Goal: Information Seeking & Learning: Learn about a topic

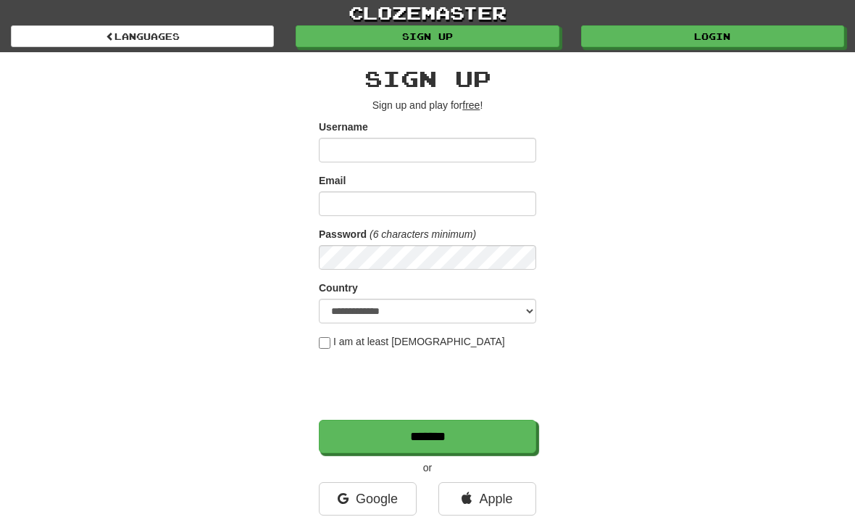
click at [646, 27] on link "Login" at bounding box center [712, 36] width 263 height 22
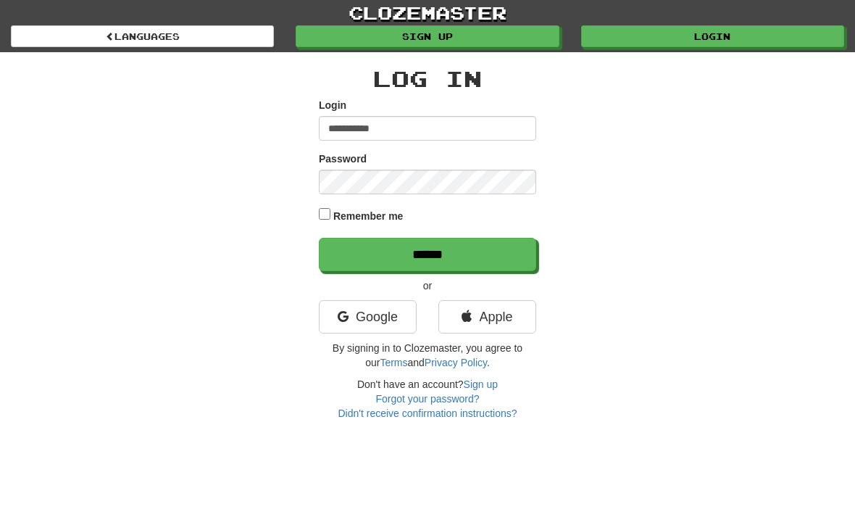
type input "**********"
click at [428, 253] on input "******" at bounding box center [427, 254] width 217 height 33
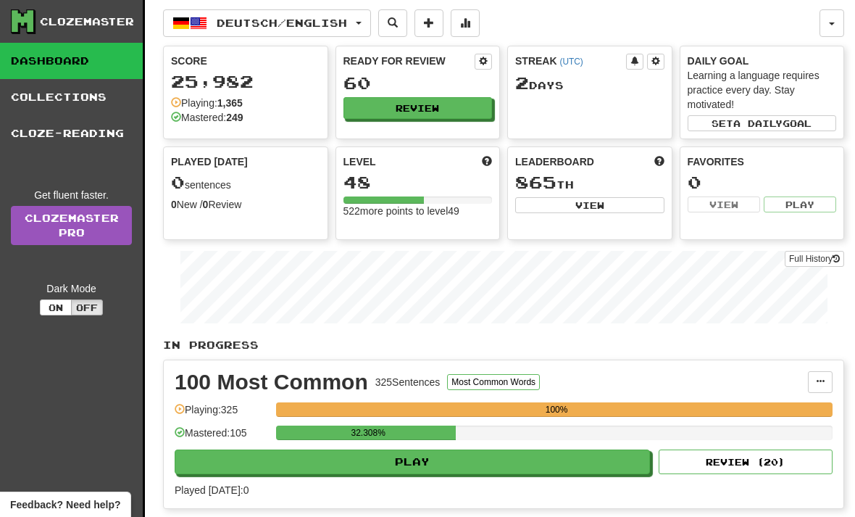
click at [306, 473] on button "Play" at bounding box center [413, 461] width 476 height 25
select select "**"
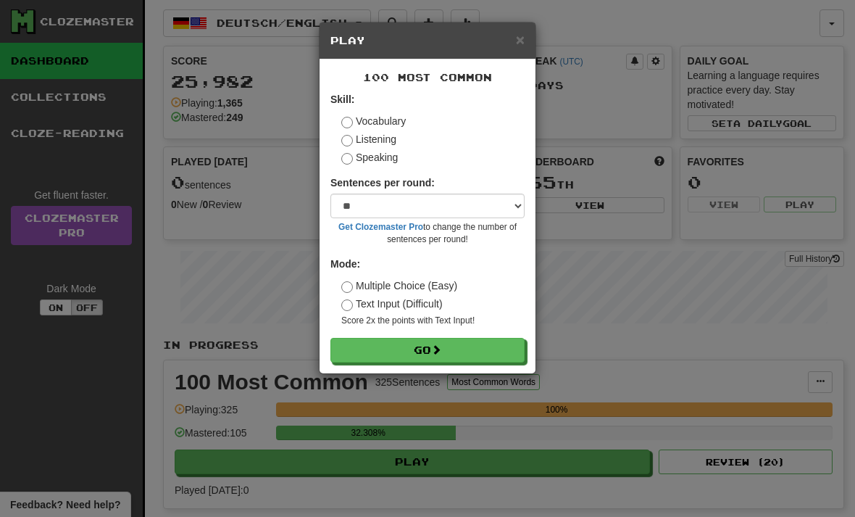
click at [355, 339] on button "Go" at bounding box center [428, 350] width 194 height 25
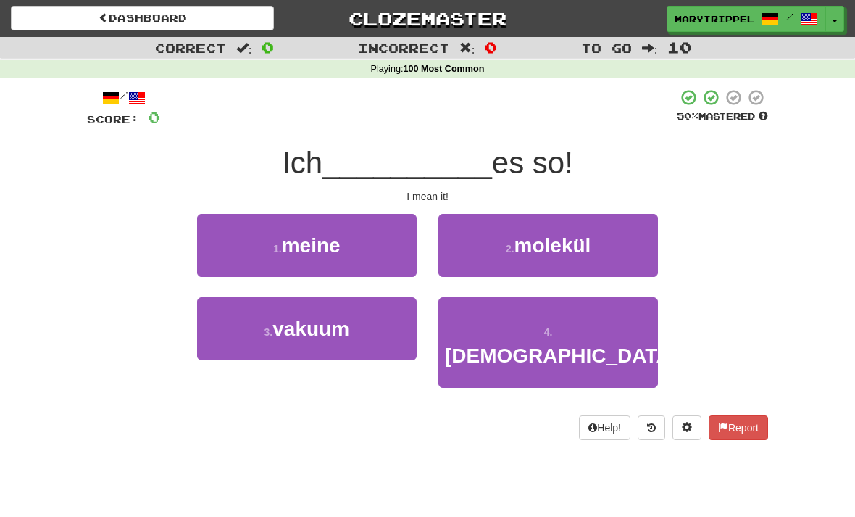
click at [306, 250] on span "meine" at bounding box center [311, 245] width 59 height 22
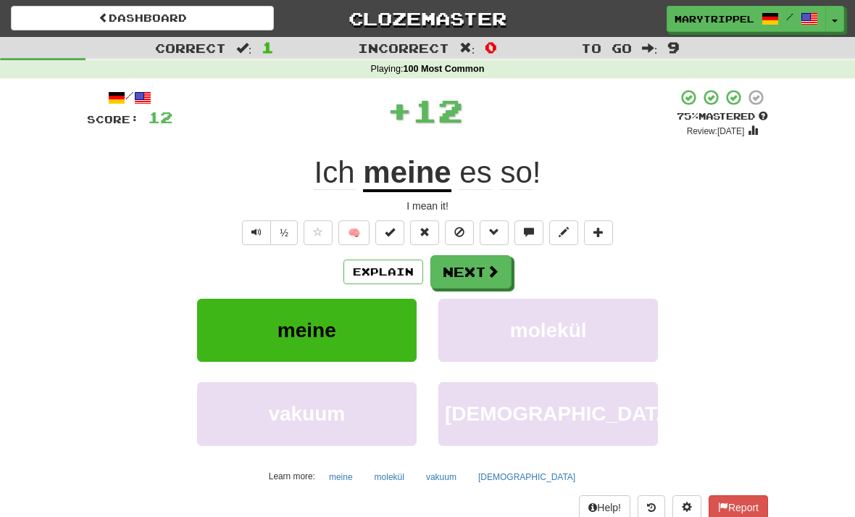
click at [470, 278] on button "Next" at bounding box center [471, 271] width 81 height 33
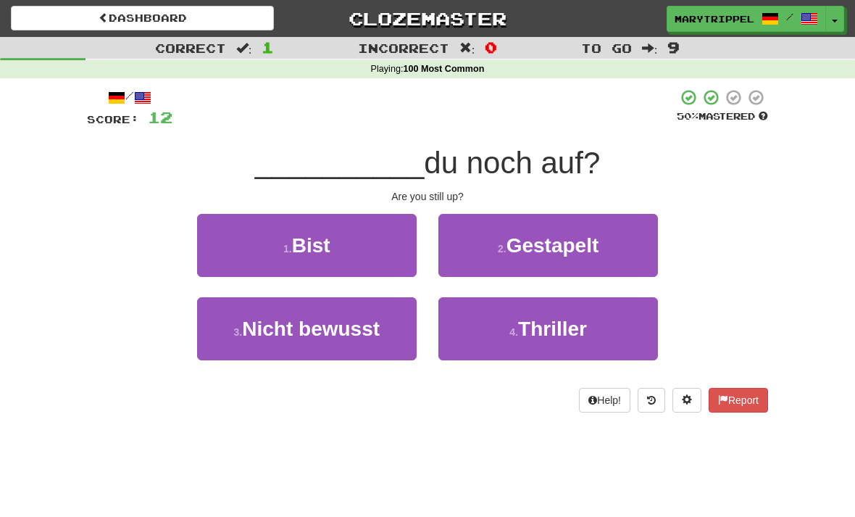
click at [278, 251] on button "1 . Bist" at bounding box center [307, 245] width 220 height 63
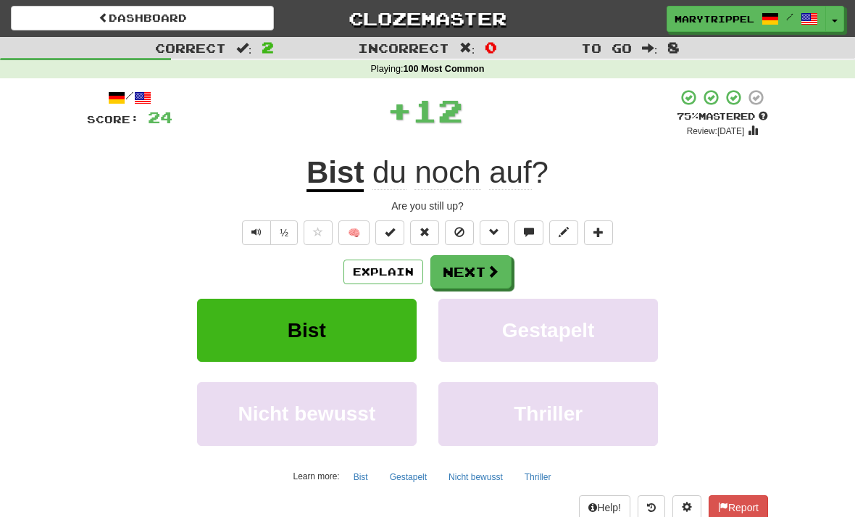
click at [449, 270] on button "Next" at bounding box center [471, 271] width 81 height 33
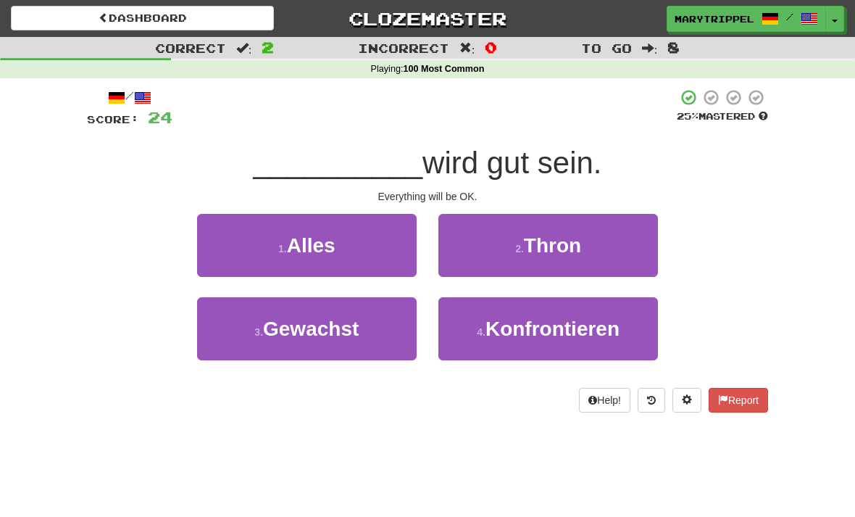
click at [275, 250] on button "1 . Alles" at bounding box center [307, 245] width 220 height 63
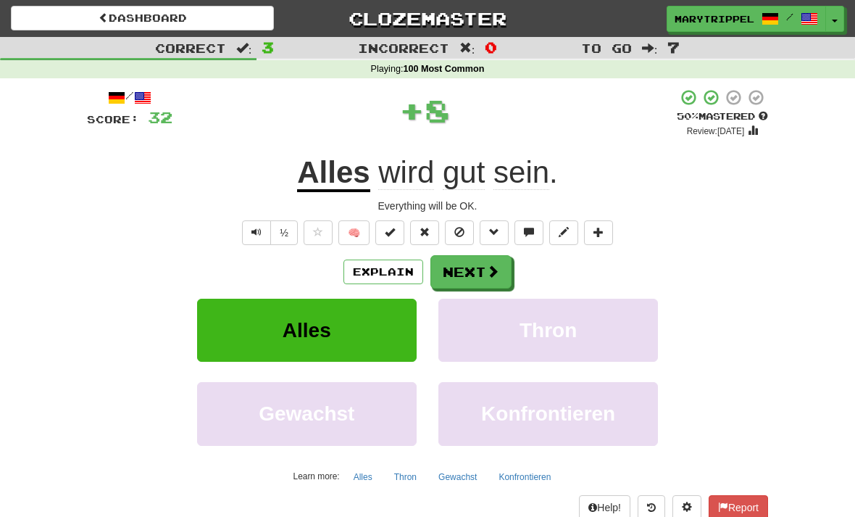
click at [473, 271] on button "Next" at bounding box center [471, 271] width 81 height 33
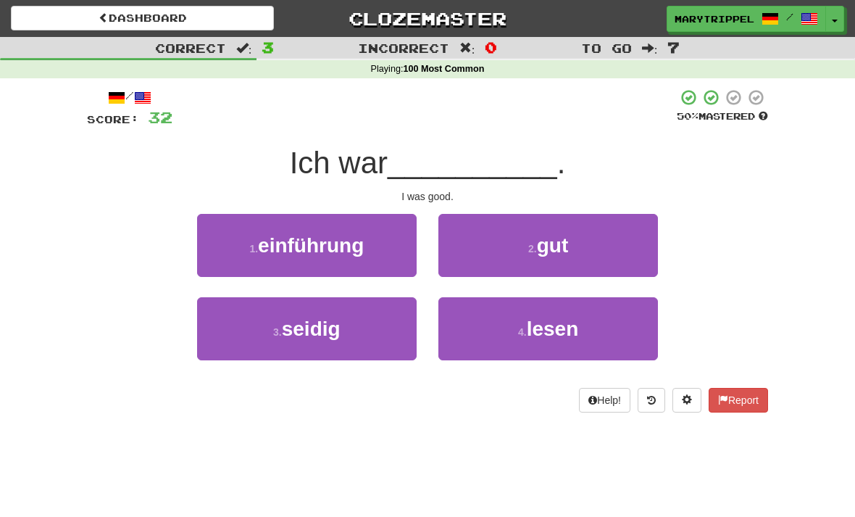
click at [473, 247] on button "2 . gut" at bounding box center [549, 245] width 220 height 63
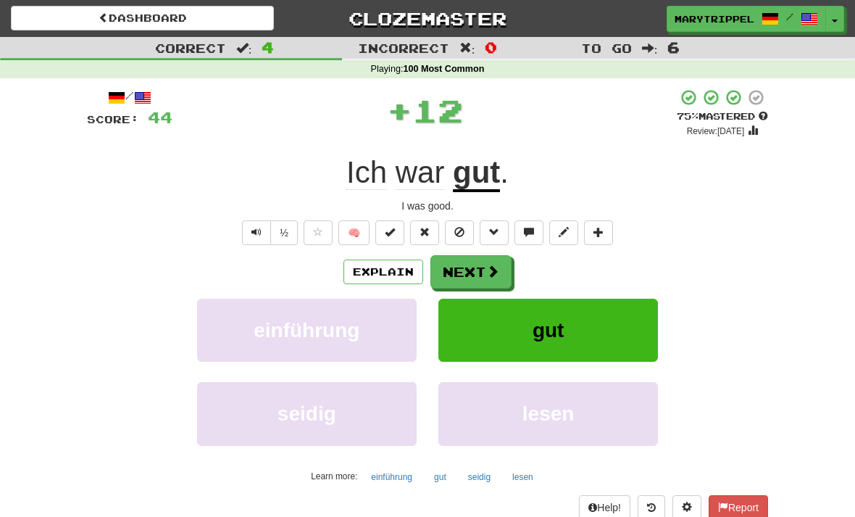
click at [461, 266] on button "Next" at bounding box center [471, 271] width 81 height 33
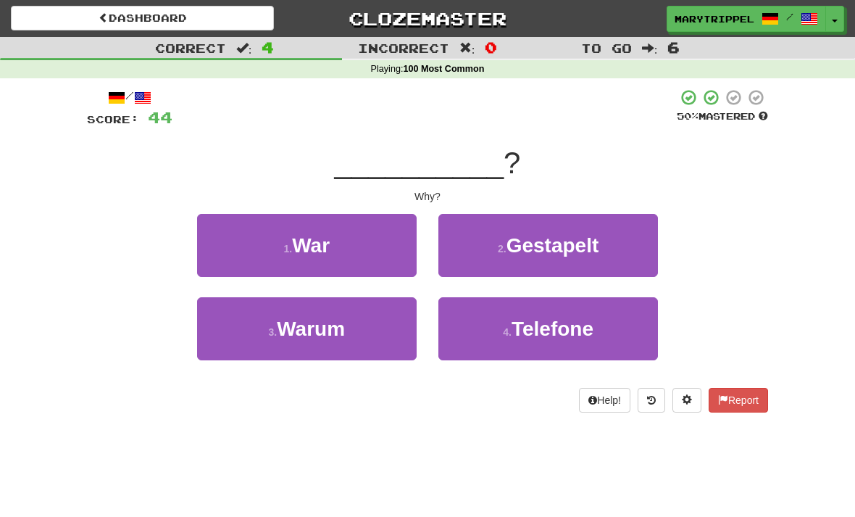
click at [302, 336] on span "Warum" at bounding box center [311, 329] width 68 height 22
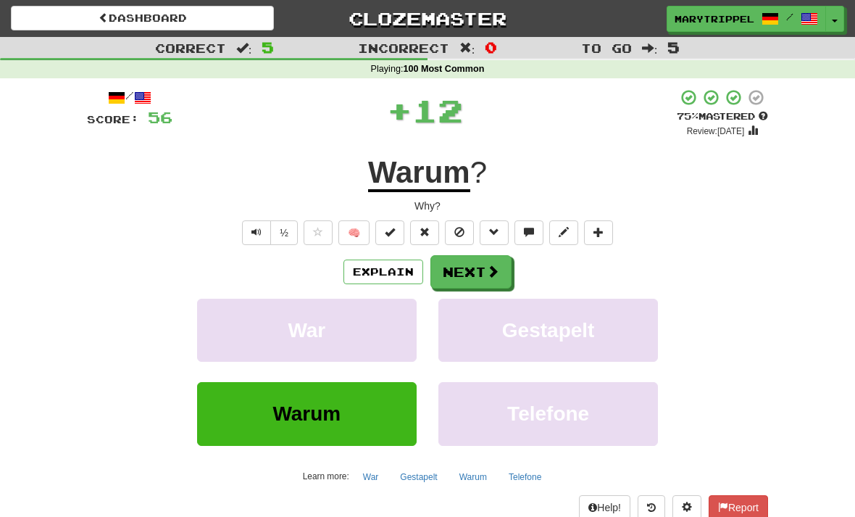
click at [455, 267] on button "Next" at bounding box center [471, 271] width 81 height 33
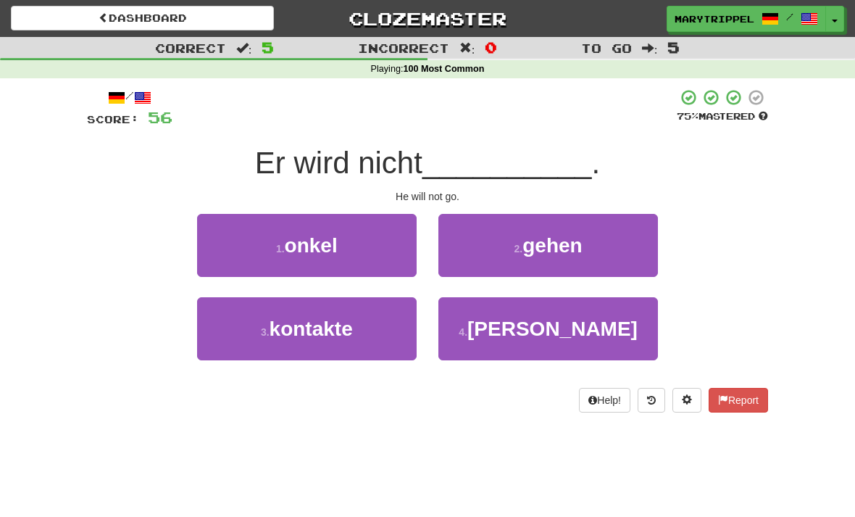
click at [470, 237] on button "2 . gehen" at bounding box center [549, 245] width 220 height 63
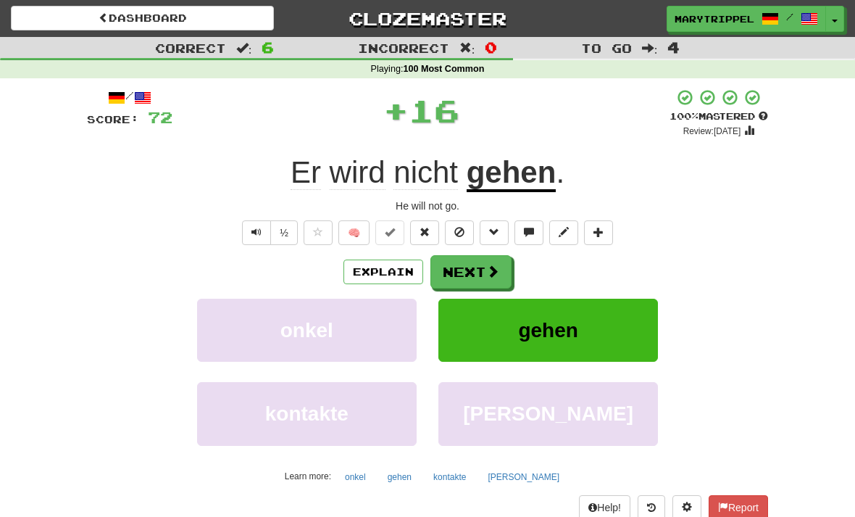
click at [447, 264] on button "Next" at bounding box center [471, 271] width 81 height 33
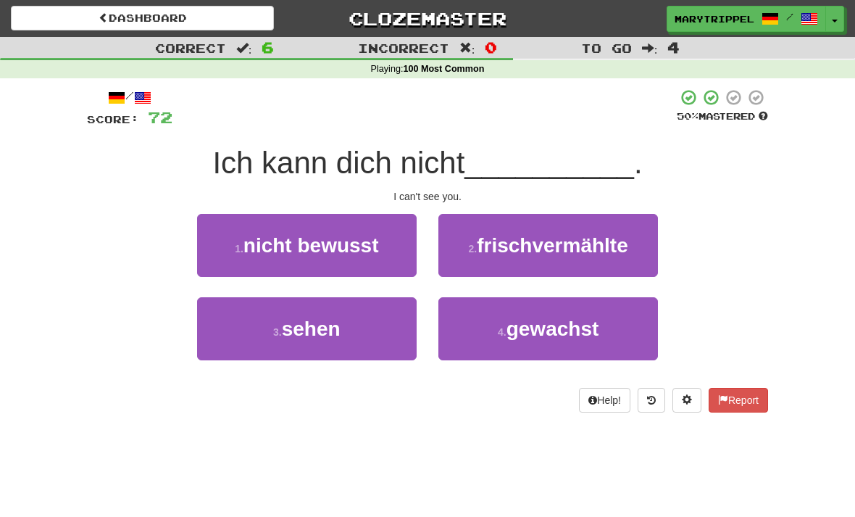
click at [294, 342] on button "3 . sehen" at bounding box center [307, 328] width 220 height 63
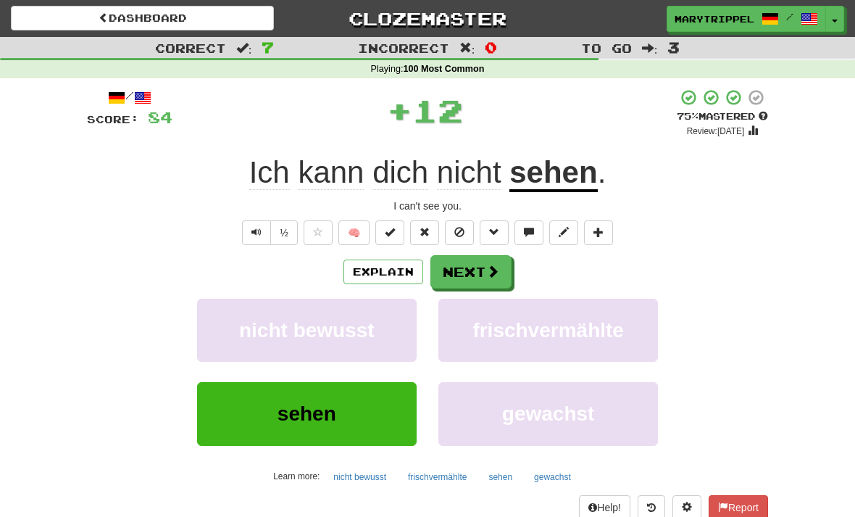
click at [471, 264] on button "Next" at bounding box center [471, 271] width 81 height 33
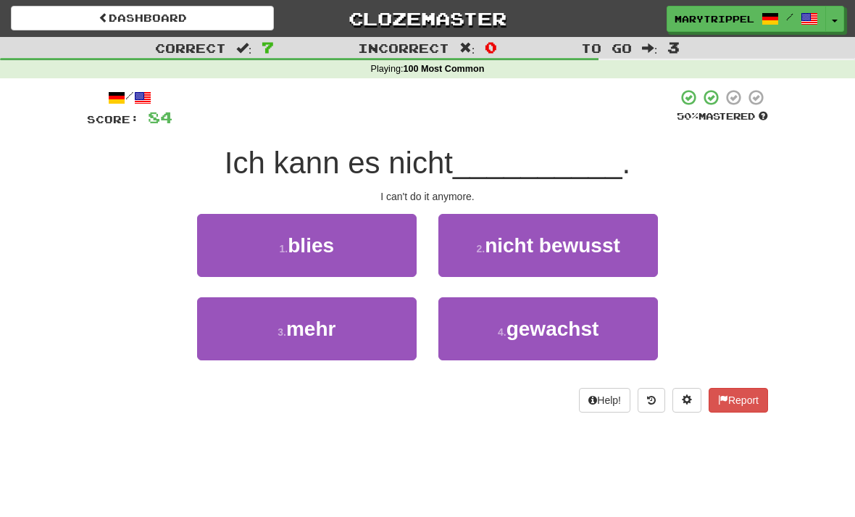
click at [302, 337] on span "mehr" at bounding box center [310, 329] width 49 height 22
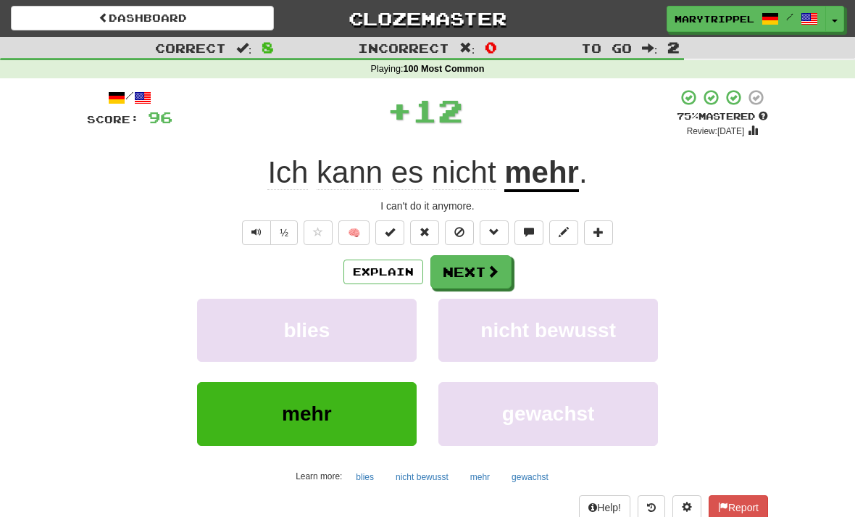
click at [457, 264] on button "Next" at bounding box center [471, 271] width 81 height 33
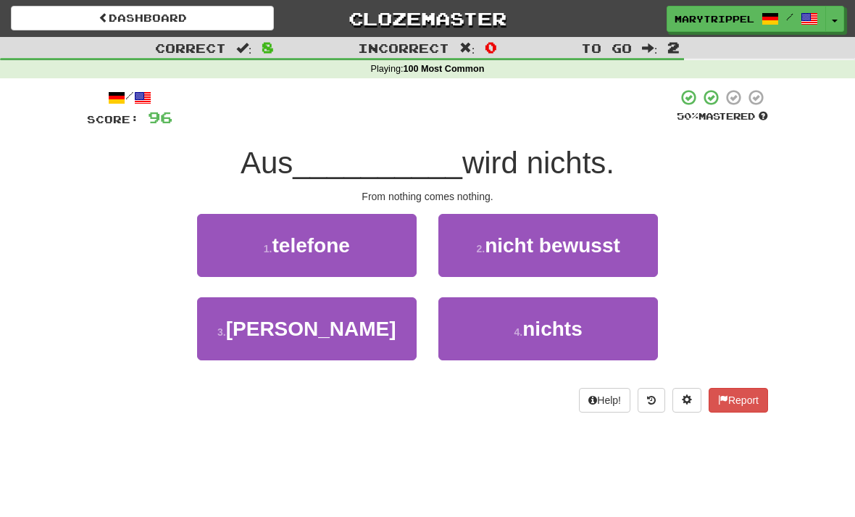
click at [501, 331] on button "4 . nichts" at bounding box center [549, 328] width 220 height 63
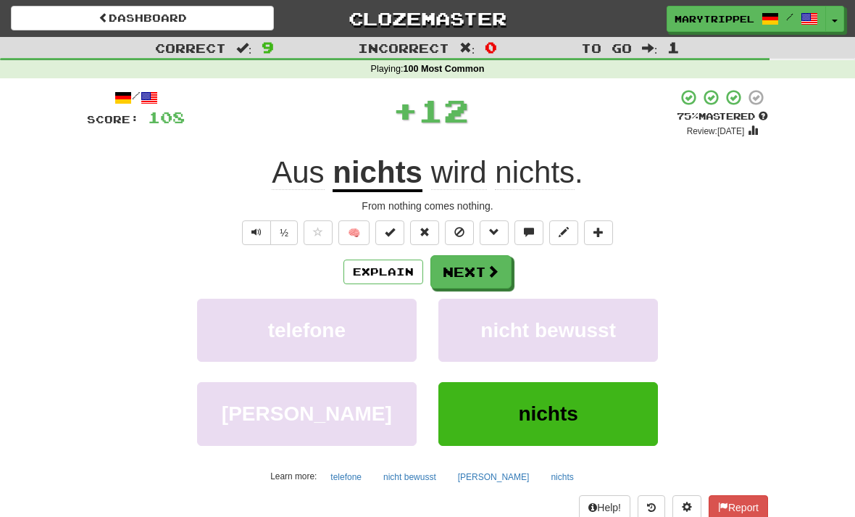
click at [455, 268] on button "Next" at bounding box center [471, 271] width 81 height 33
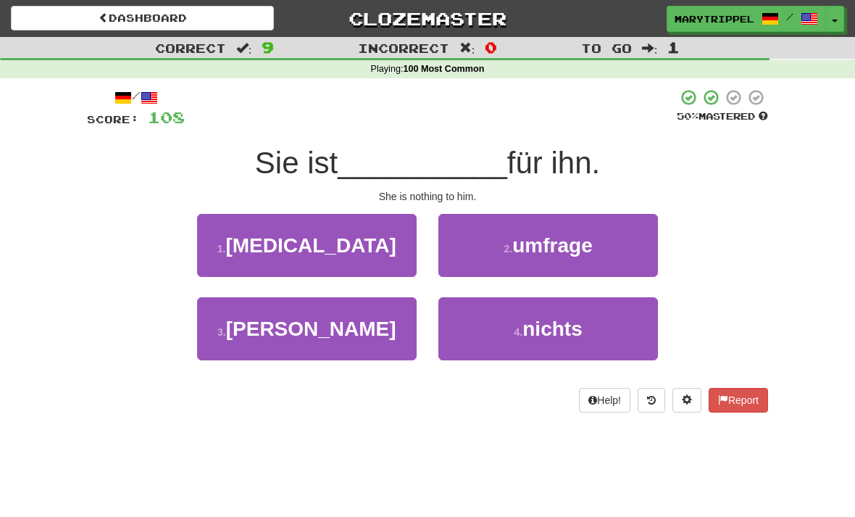
click at [494, 312] on button "4 . nichts" at bounding box center [549, 328] width 220 height 63
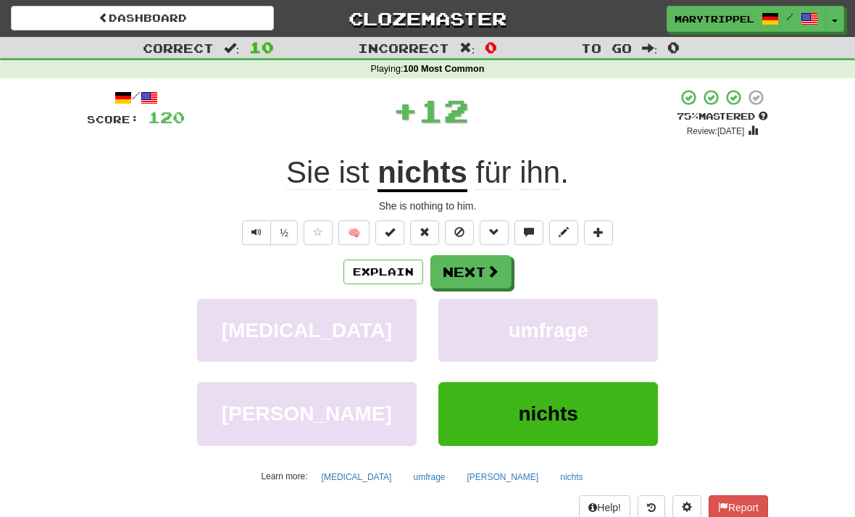
click at [448, 273] on button "Next" at bounding box center [471, 271] width 81 height 33
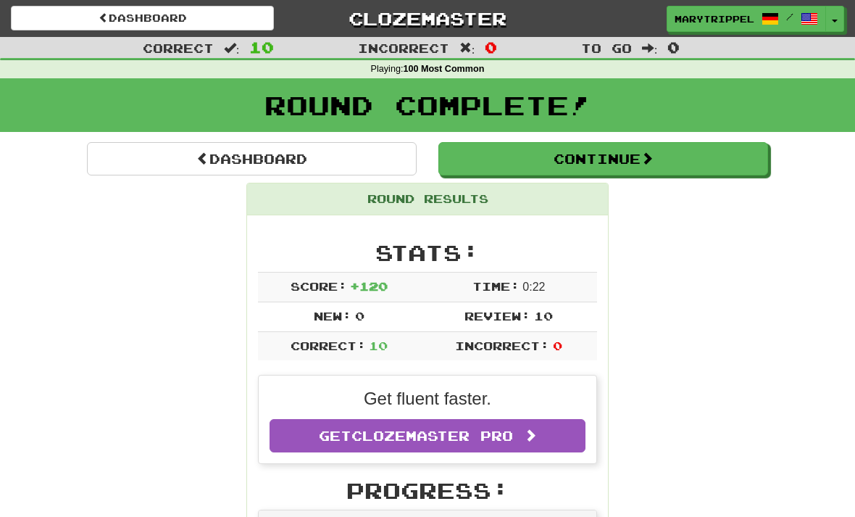
click at [202, 166] on link "Dashboard" at bounding box center [252, 158] width 330 height 33
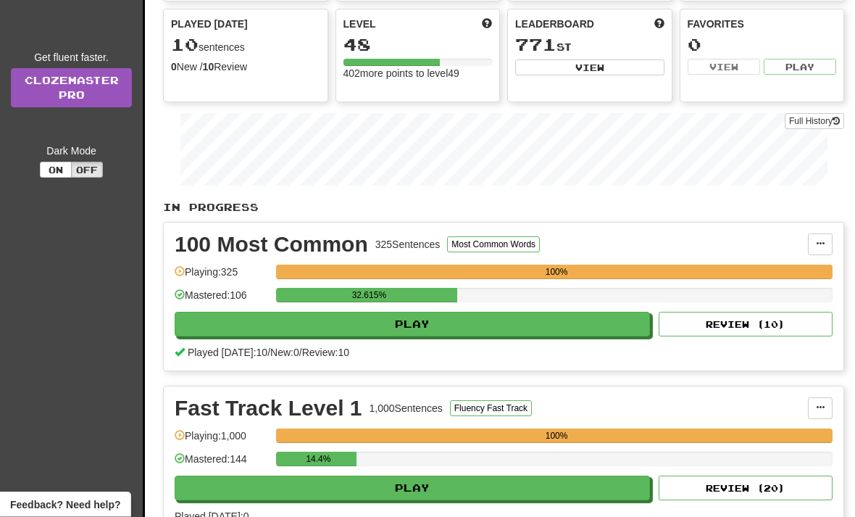
scroll to position [140, 0]
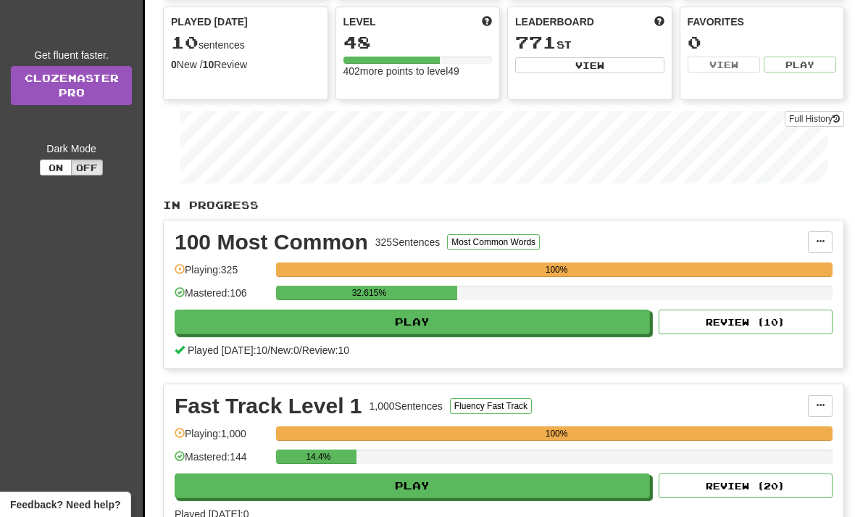
click at [322, 487] on button "Play" at bounding box center [413, 485] width 476 height 25
select select "**"
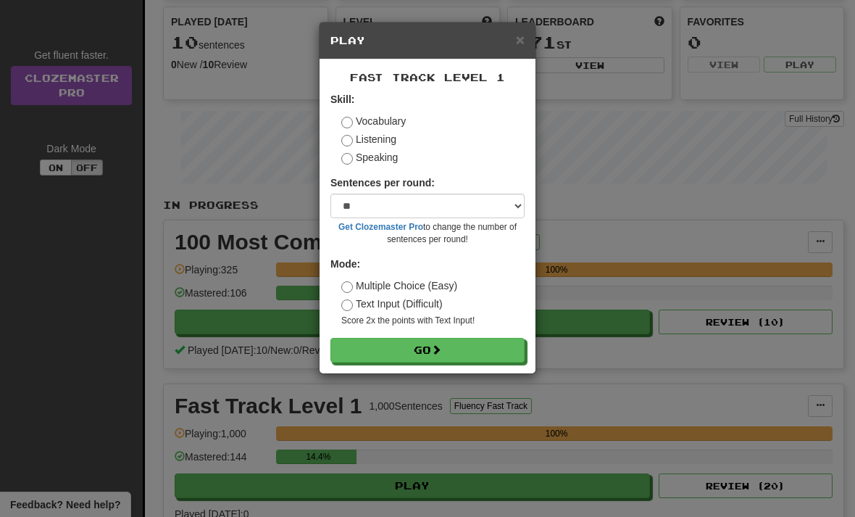
click at [378, 333] on form "Skill: Vocabulary Listening Speaking Sentences per round: * ** ** ** ** ** *** …" at bounding box center [428, 227] width 194 height 270
click at [373, 357] on button "Go" at bounding box center [428, 350] width 194 height 25
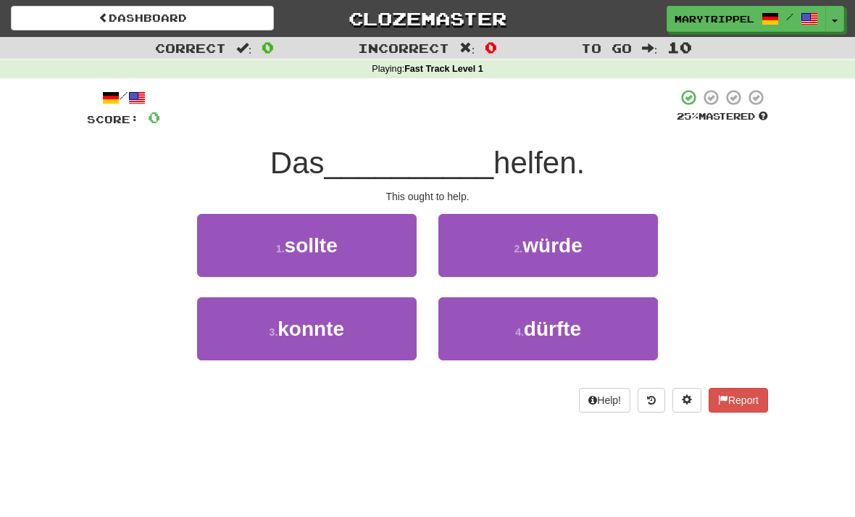
click at [284, 339] on button "3 . konnte" at bounding box center [307, 328] width 220 height 63
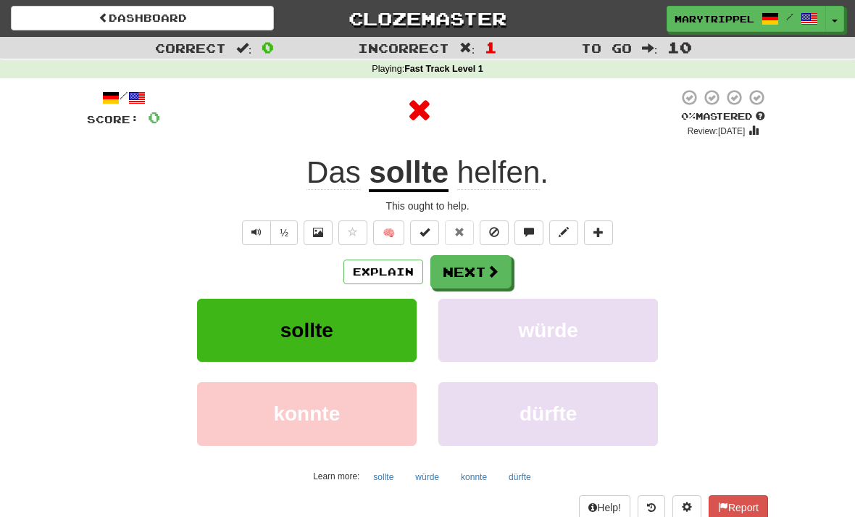
click at [473, 269] on button "Next" at bounding box center [471, 271] width 81 height 33
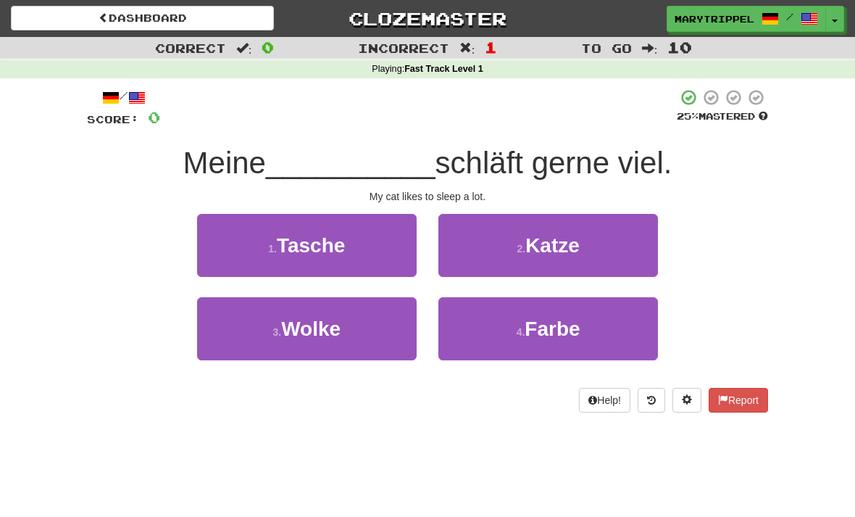
click at [491, 249] on button "2 . Katze" at bounding box center [549, 245] width 220 height 63
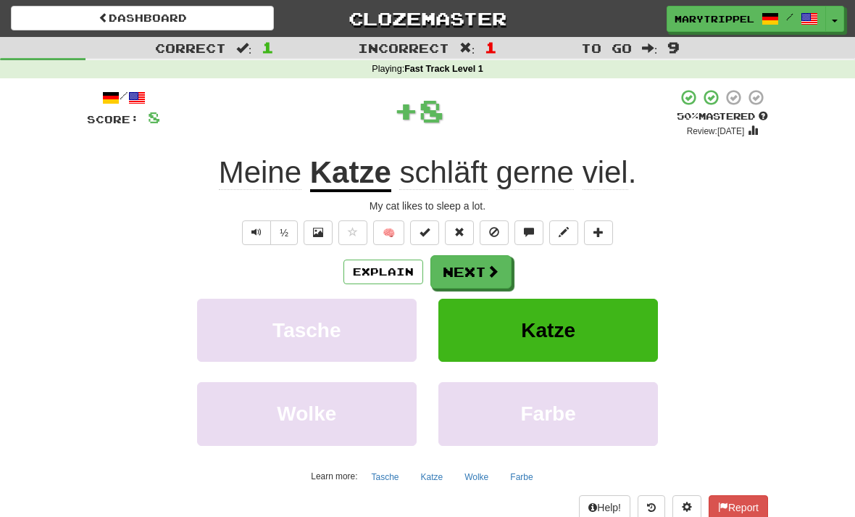
click at [474, 275] on button "Next" at bounding box center [471, 271] width 81 height 33
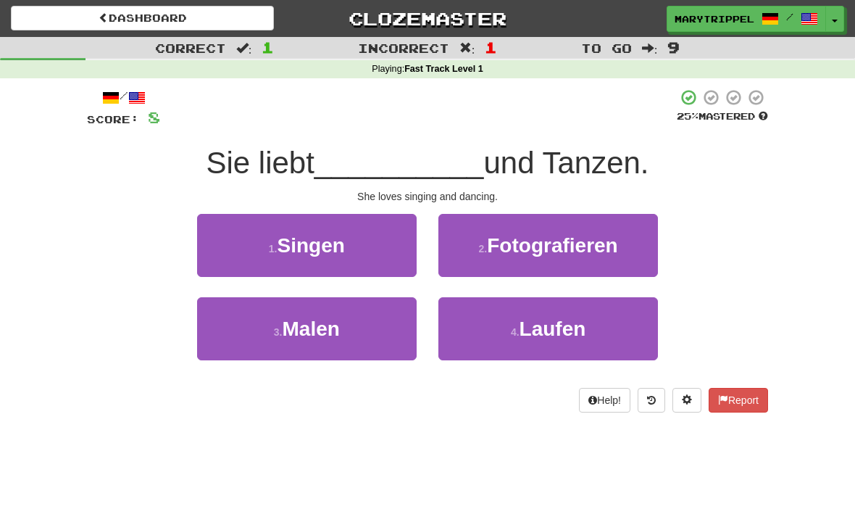
click at [258, 242] on button "1 . Singen" at bounding box center [307, 245] width 220 height 63
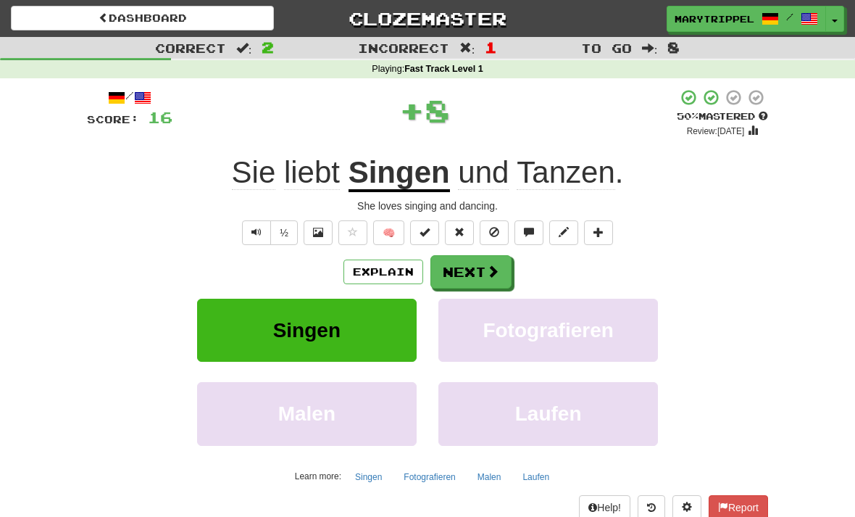
click at [460, 274] on button "Next" at bounding box center [471, 271] width 81 height 33
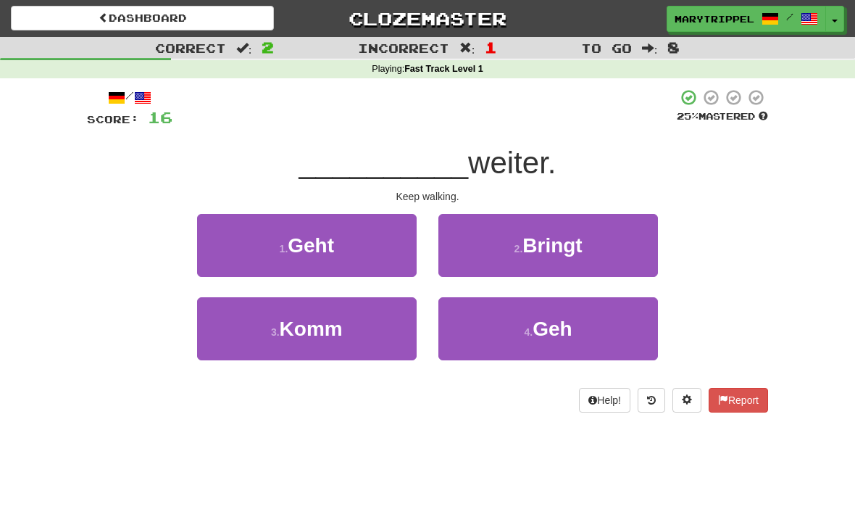
click at [484, 315] on button "4 . Geh" at bounding box center [549, 328] width 220 height 63
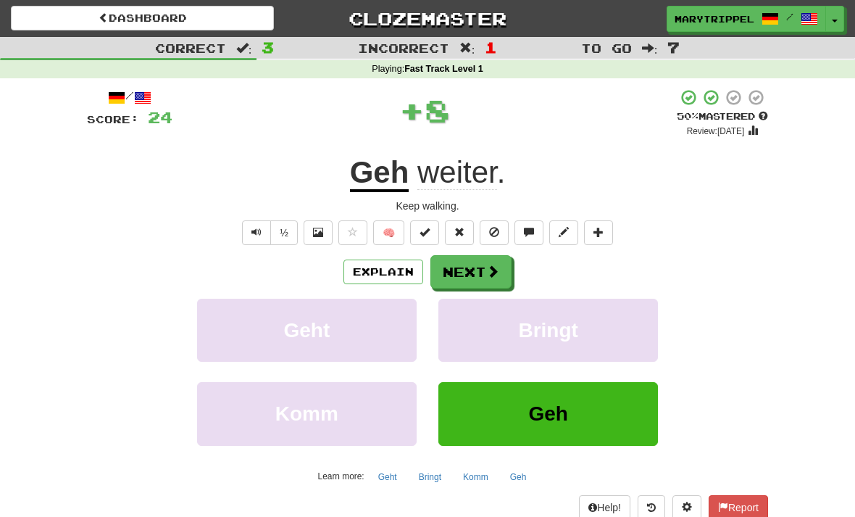
click at [460, 275] on button "Next" at bounding box center [471, 271] width 81 height 33
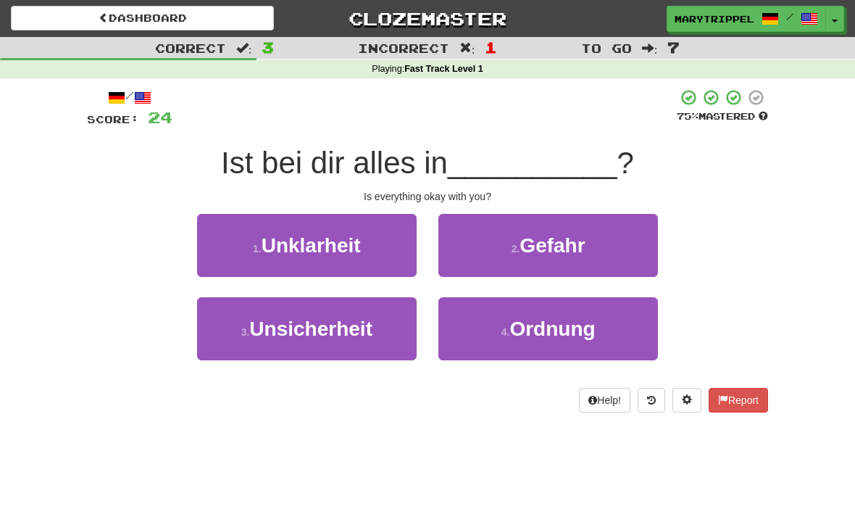
click at [481, 317] on button "4 . Ordnung" at bounding box center [549, 328] width 220 height 63
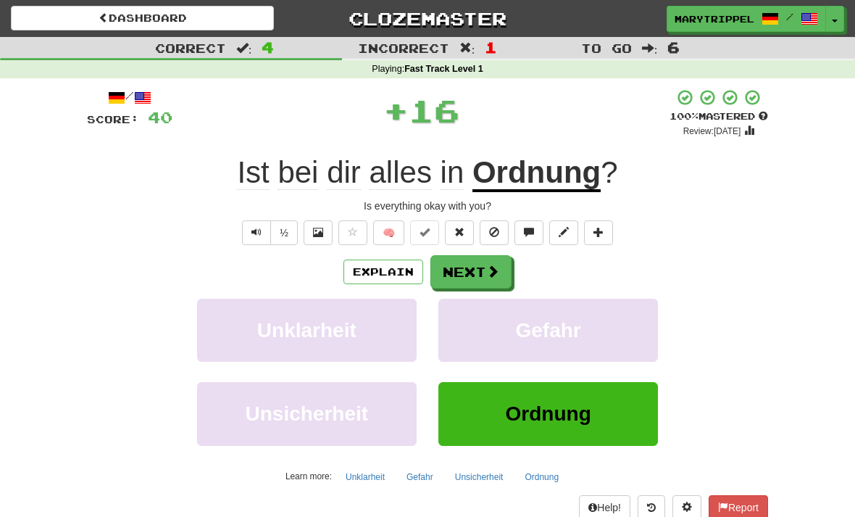
click at [460, 264] on button "Next" at bounding box center [471, 271] width 81 height 33
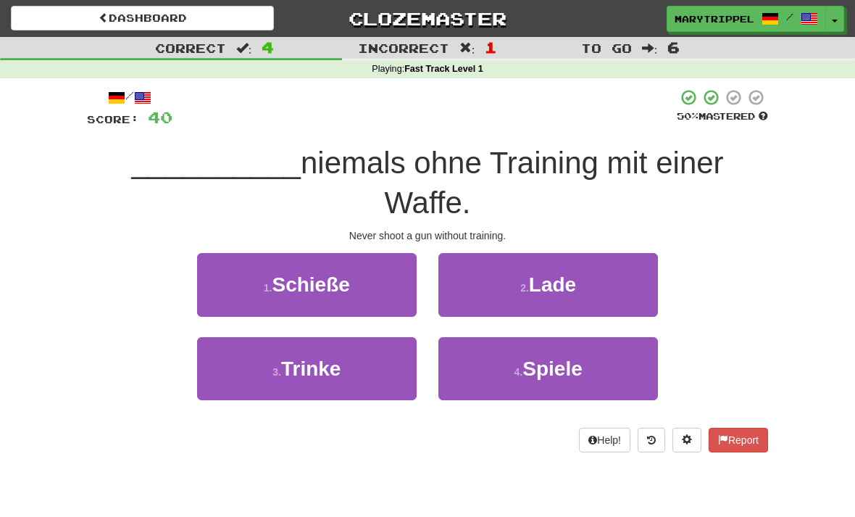
click at [276, 273] on span "Schieße" at bounding box center [311, 284] width 78 height 22
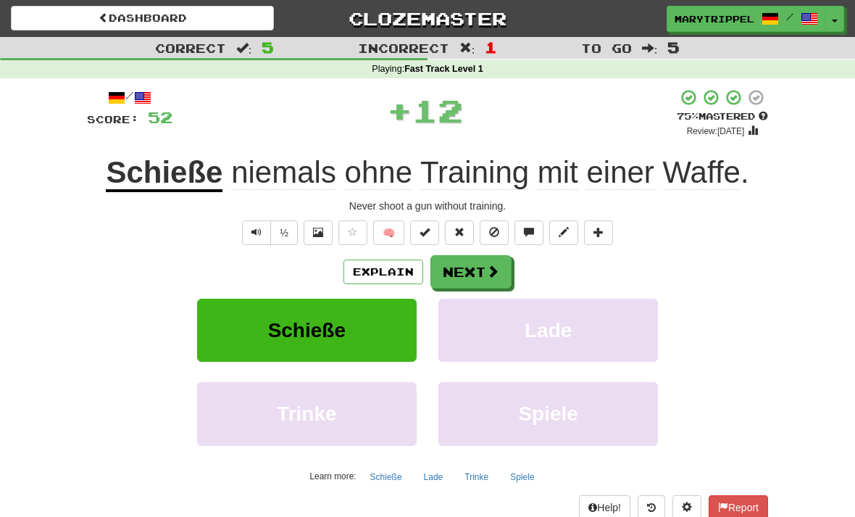
click at [455, 278] on button "Next" at bounding box center [471, 271] width 81 height 33
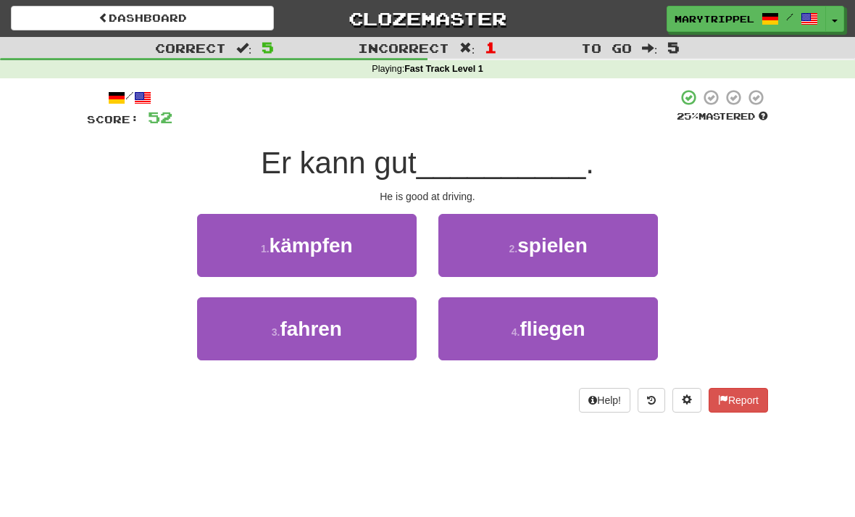
click at [294, 328] on span "fahren" at bounding box center [311, 329] width 62 height 22
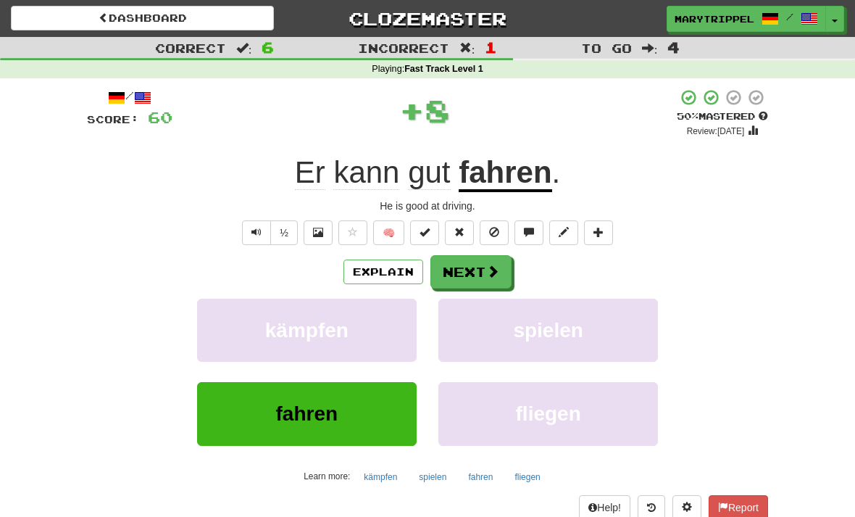
click at [458, 274] on button "Next" at bounding box center [471, 271] width 81 height 33
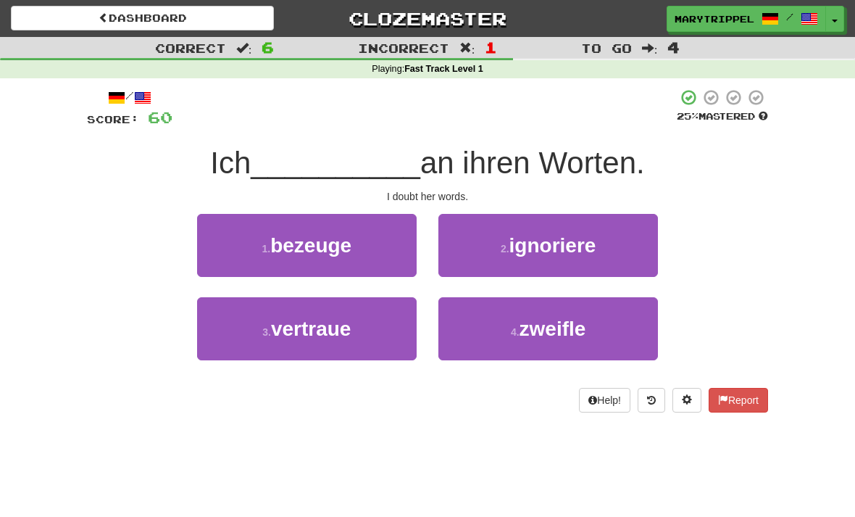
click at [480, 312] on button "4 . zweifle" at bounding box center [549, 328] width 220 height 63
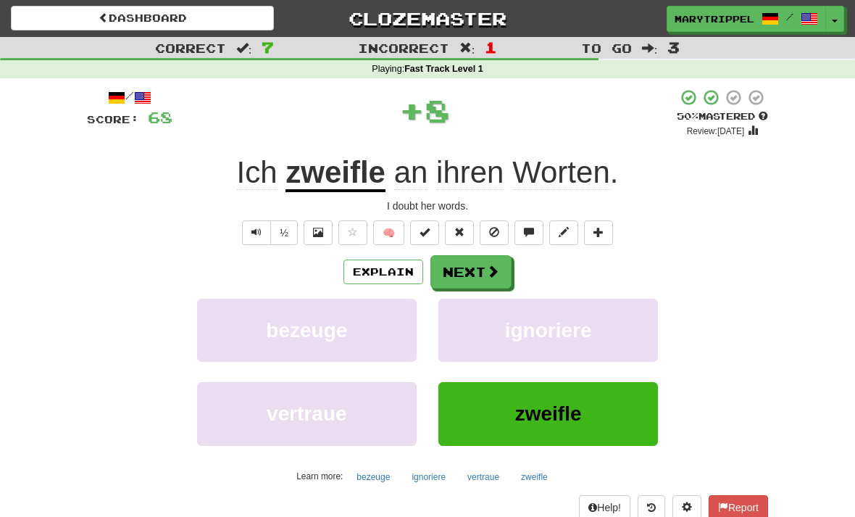
click at [455, 268] on button "Next" at bounding box center [471, 271] width 81 height 33
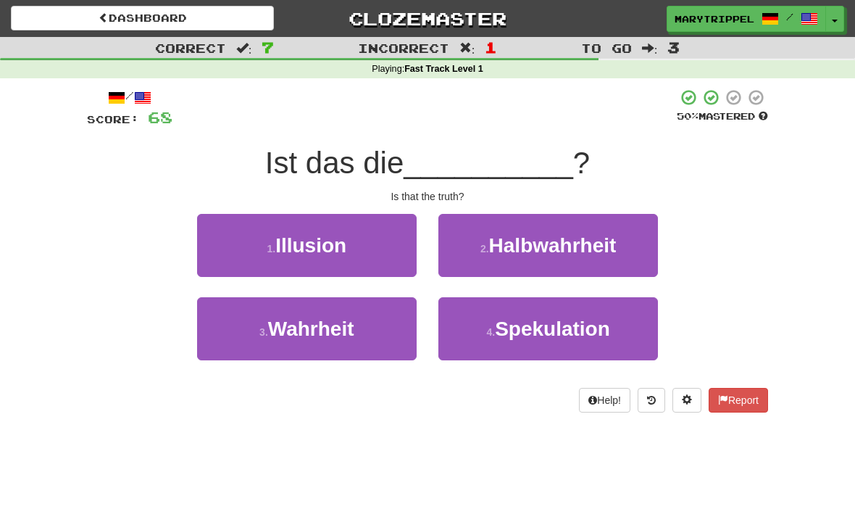
click at [299, 330] on span "Wahrheit" at bounding box center [311, 329] width 86 height 22
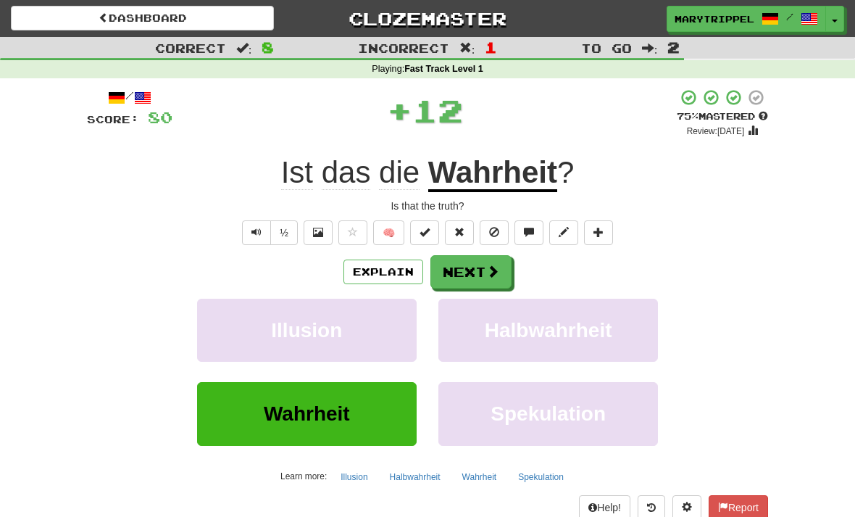
click at [444, 265] on button "Next" at bounding box center [471, 271] width 81 height 33
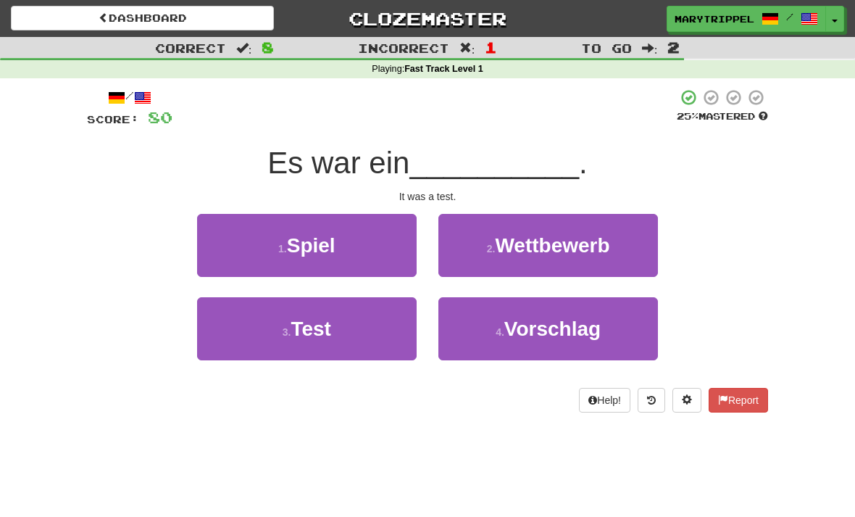
click at [283, 331] on small "3 ." at bounding box center [287, 332] width 9 height 12
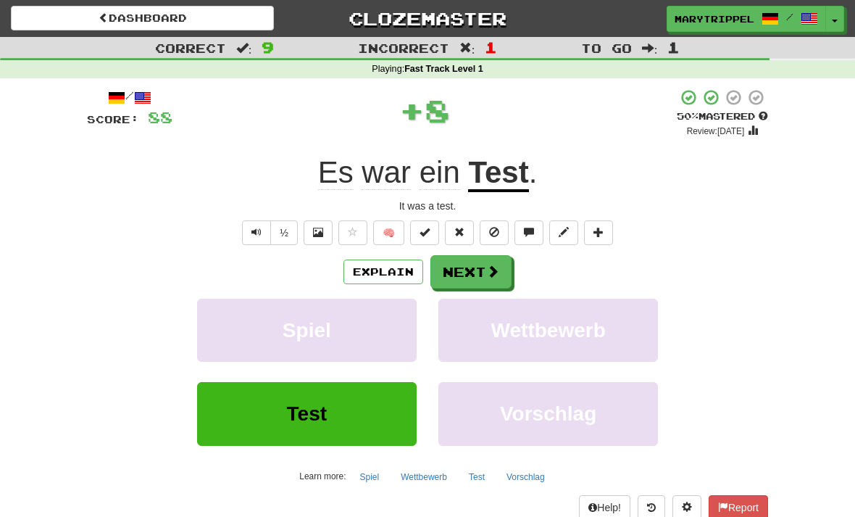
click at [449, 264] on button "Next" at bounding box center [471, 271] width 81 height 33
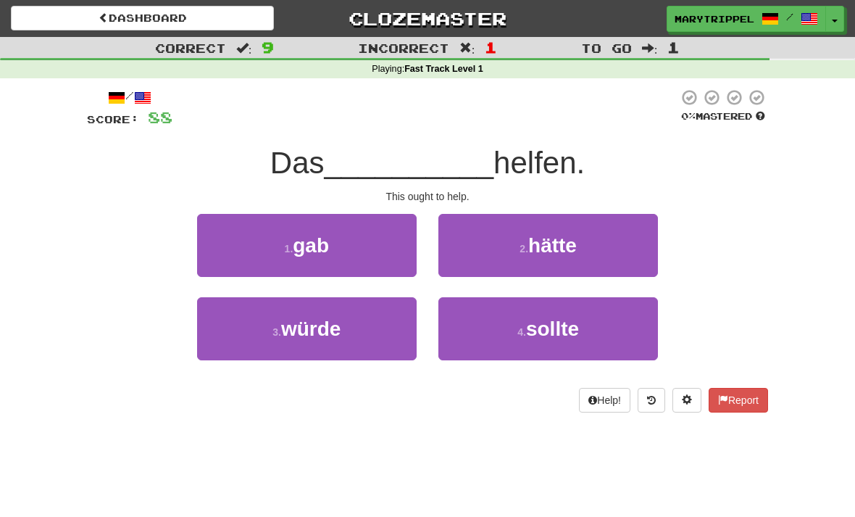
click at [476, 317] on button "4 . sollte" at bounding box center [549, 328] width 220 height 63
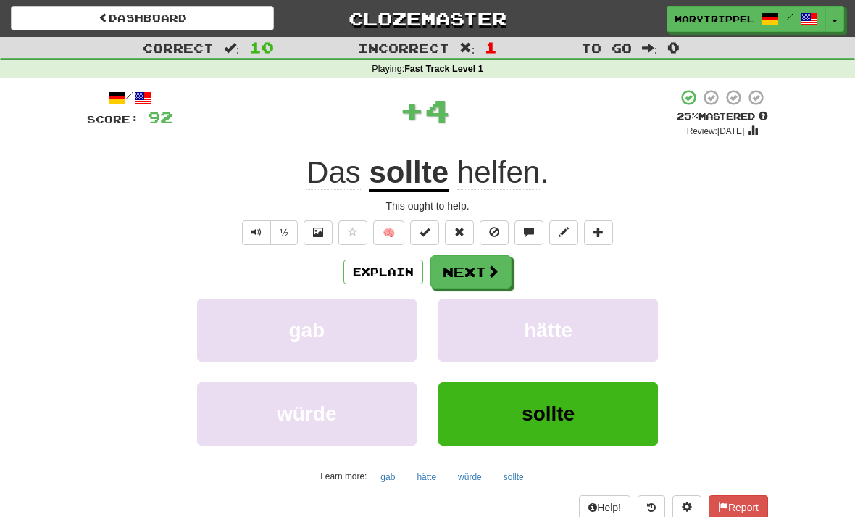
click at [457, 283] on button "Next" at bounding box center [471, 271] width 81 height 33
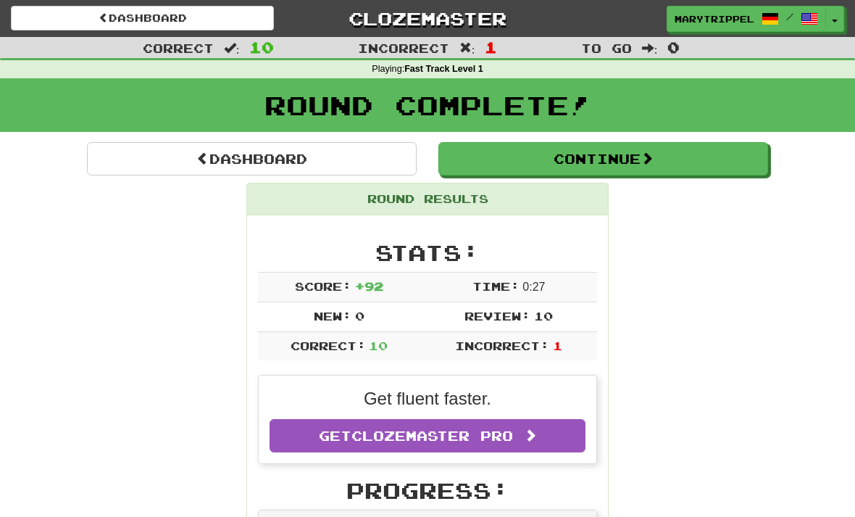
click at [181, 165] on link "Dashboard" at bounding box center [252, 158] width 330 height 33
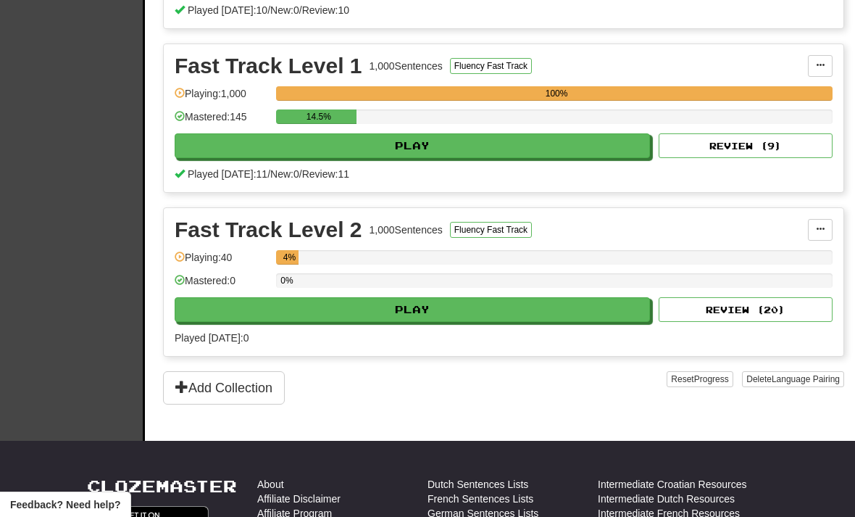
scroll to position [479, 0]
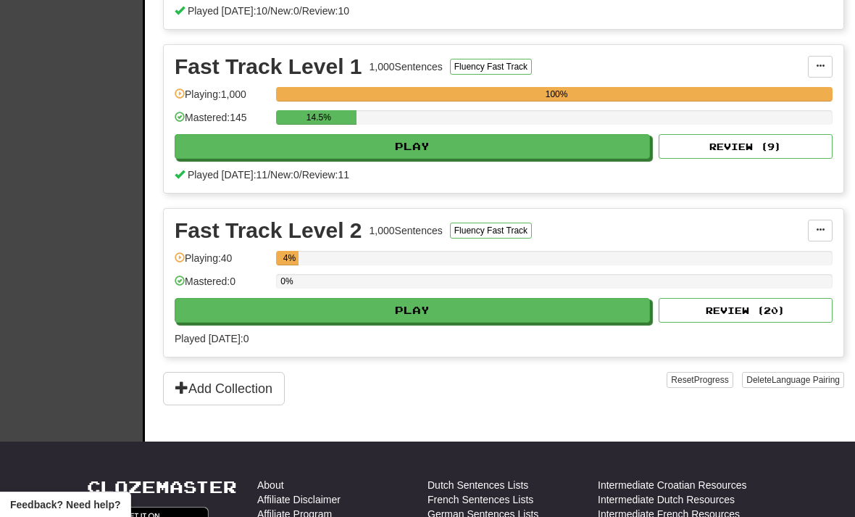
click at [378, 320] on button "Play" at bounding box center [413, 310] width 476 height 25
select select "**"
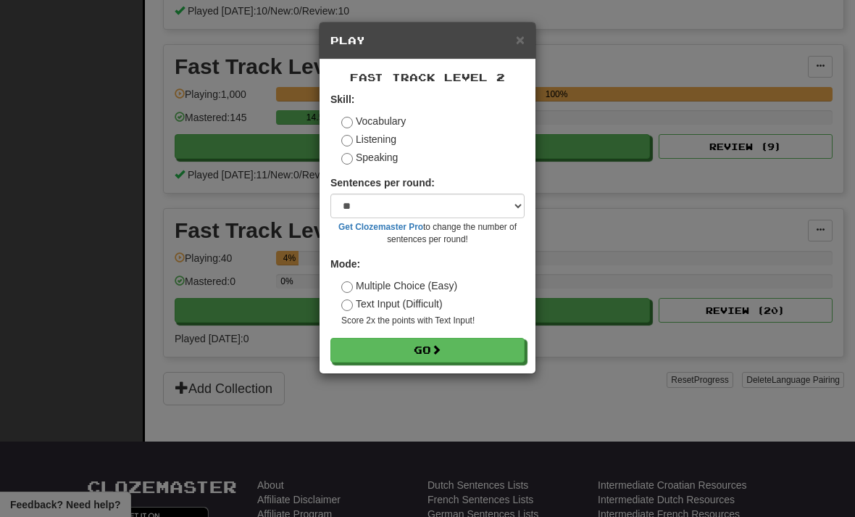
click at [371, 346] on button "Go" at bounding box center [428, 350] width 194 height 25
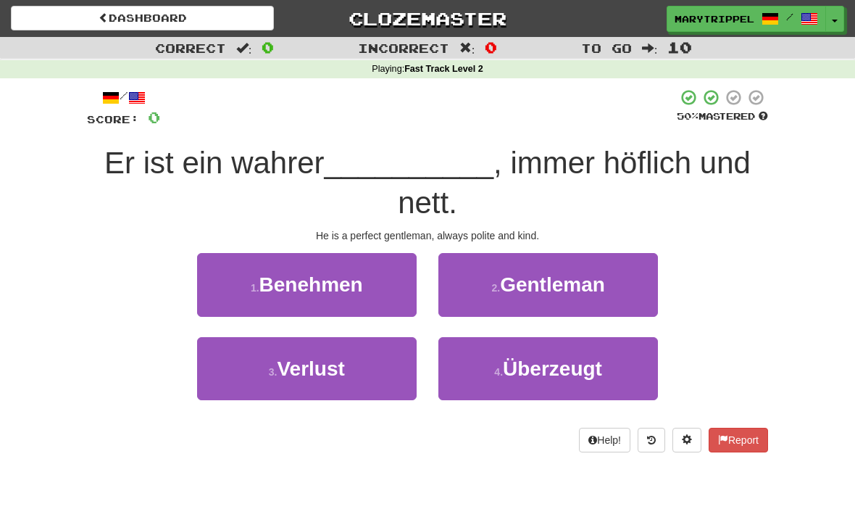
click at [472, 282] on button "2 . Gentleman" at bounding box center [549, 284] width 220 height 63
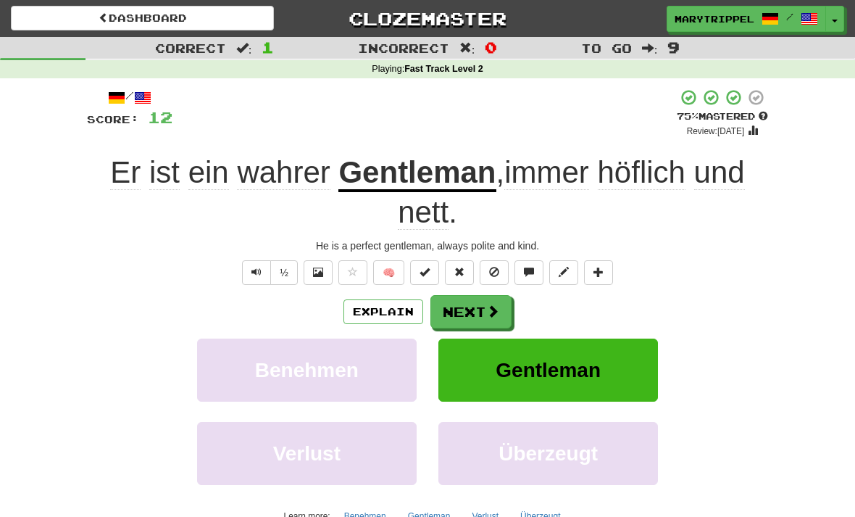
click at [456, 307] on button "Next" at bounding box center [471, 311] width 81 height 33
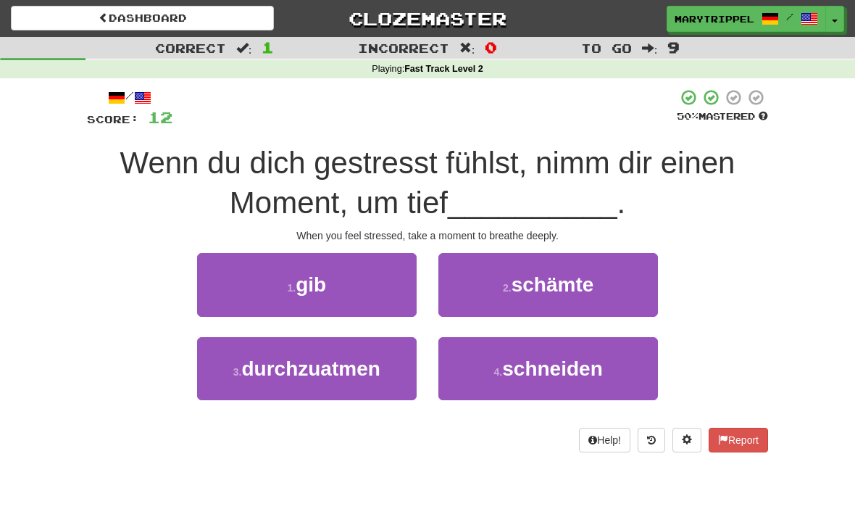
click at [307, 369] on span "durchzuatmen" at bounding box center [310, 368] width 138 height 22
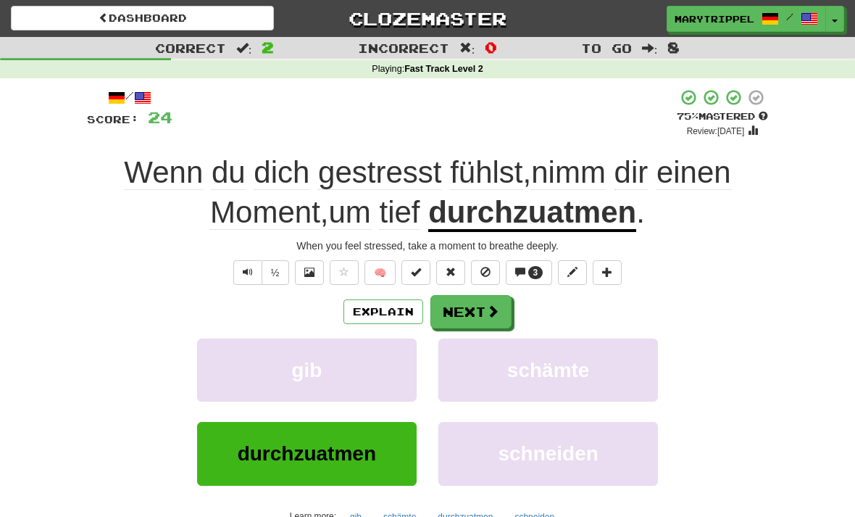
click at [451, 305] on button "Next" at bounding box center [471, 311] width 81 height 33
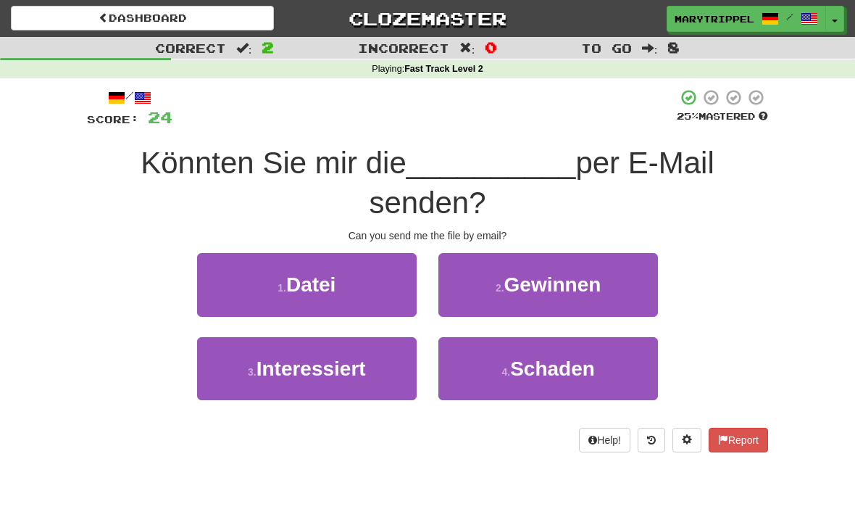
click at [236, 284] on button "1 . Datei" at bounding box center [307, 284] width 220 height 63
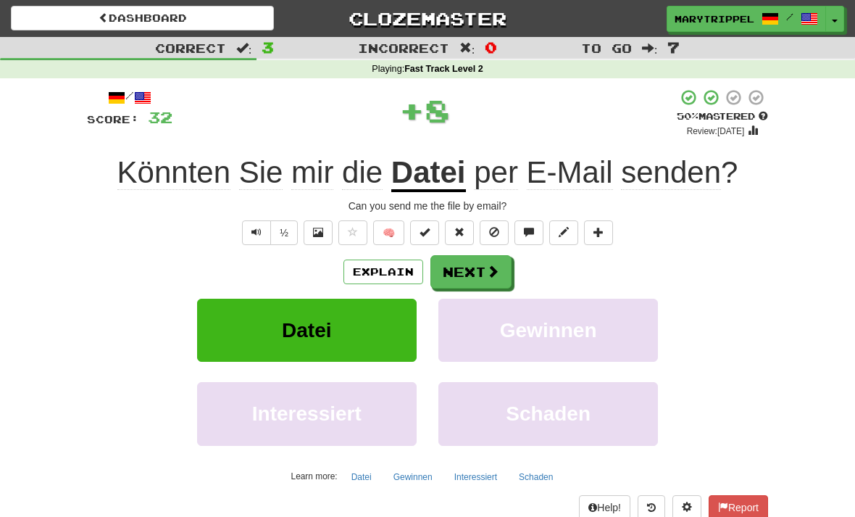
click at [452, 278] on button "Next" at bounding box center [471, 271] width 81 height 33
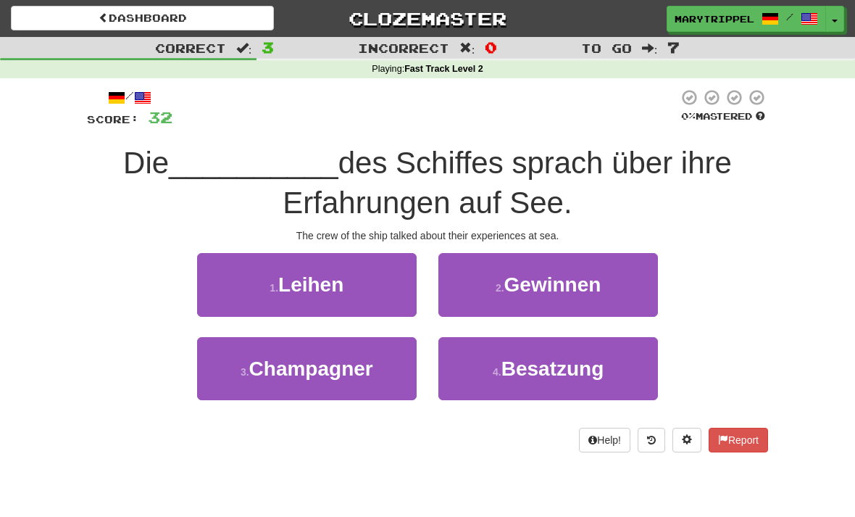
click at [278, 289] on small "1 ." at bounding box center [274, 288] width 9 height 12
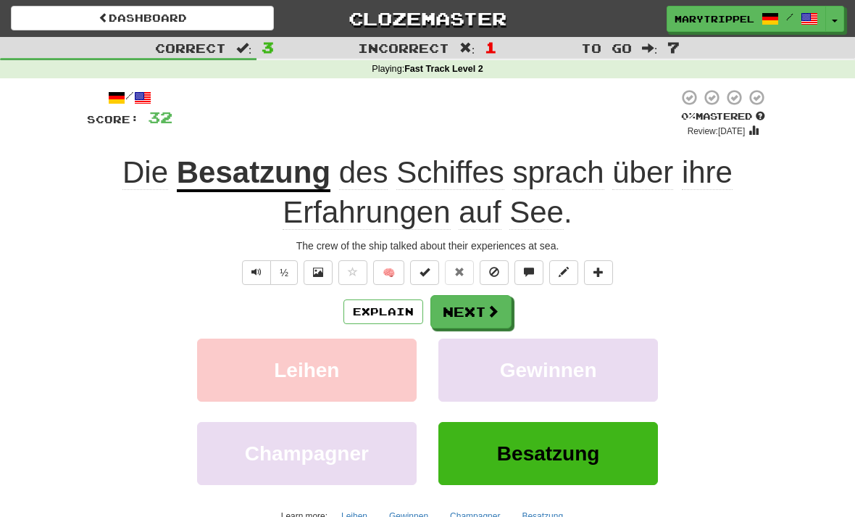
click at [453, 322] on button "Next" at bounding box center [471, 311] width 81 height 33
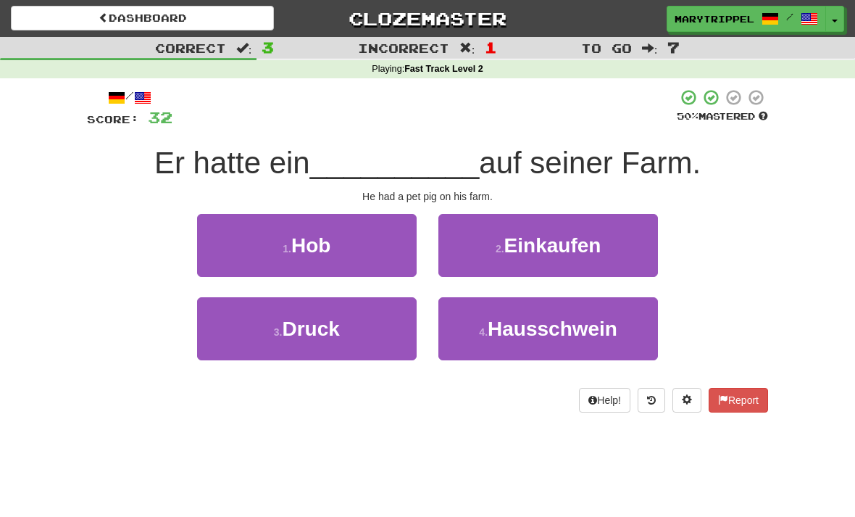
click at [472, 324] on button "4 . Hausschwein" at bounding box center [549, 328] width 220 height 63
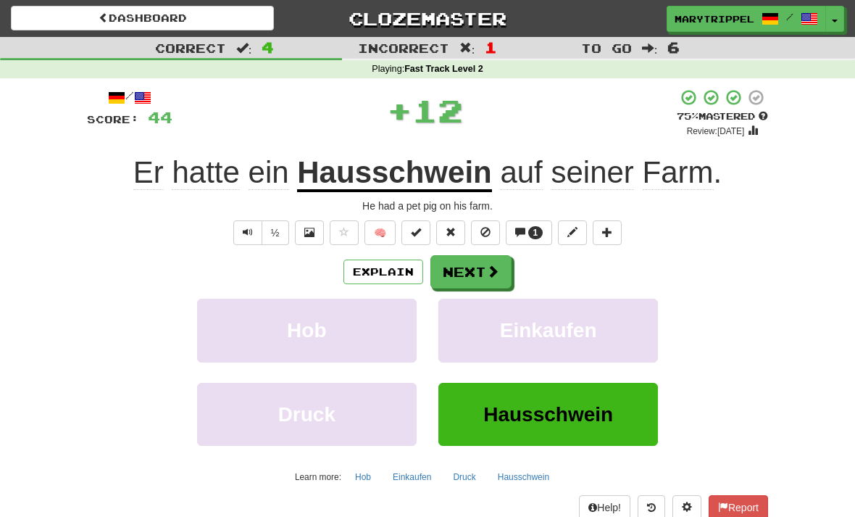
click at [461, 279] on button "Next" at bounding box center [471, 271] width 81 height 33
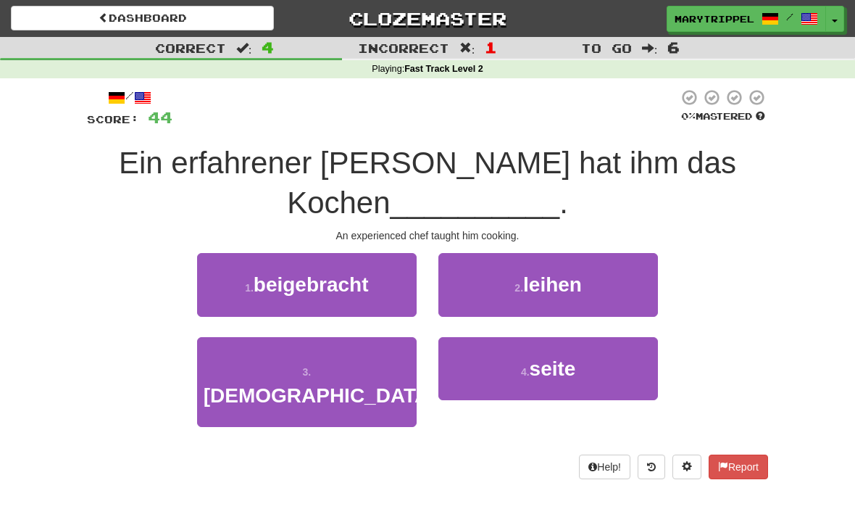
click at [275, 293] on span "beigebracht" at bounding box center [311, 284] width 115 height 22
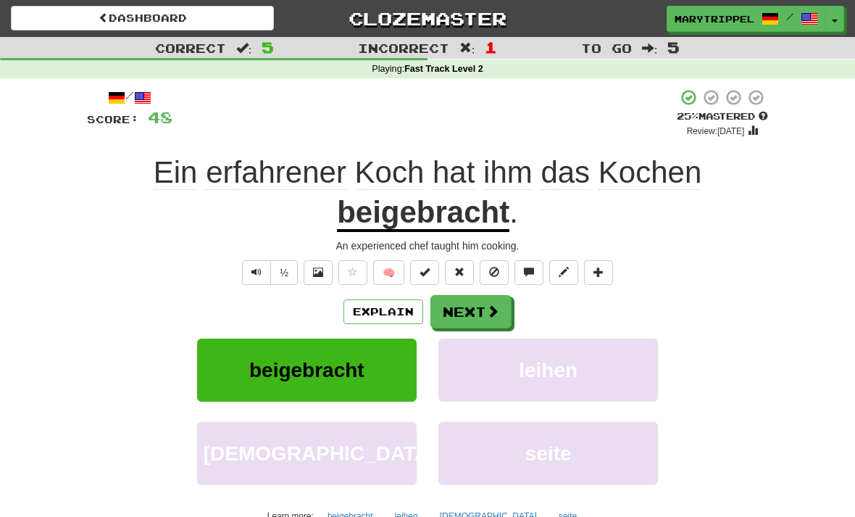
click at [444, 312] on button "Next" at bounding box center [471, 311] width 81 height 33
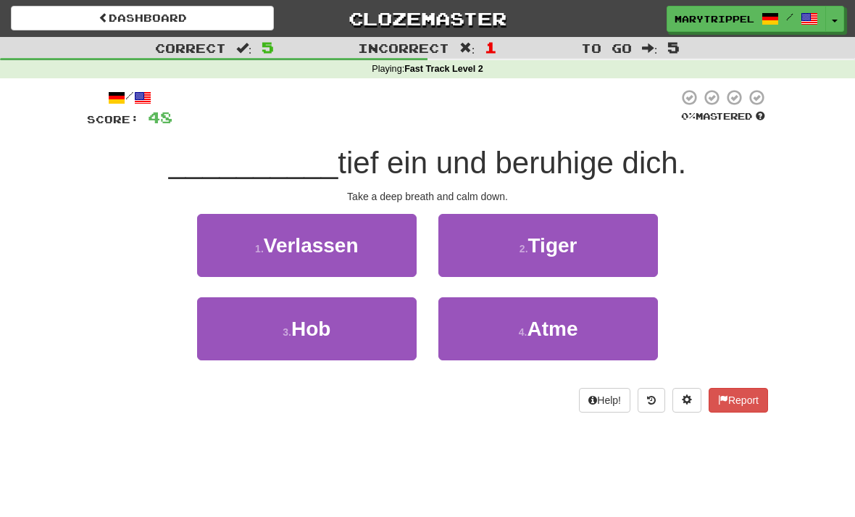
click at [478, 326] on button "4 . Atme" at bounding box center [549, 328] width 220 height 63
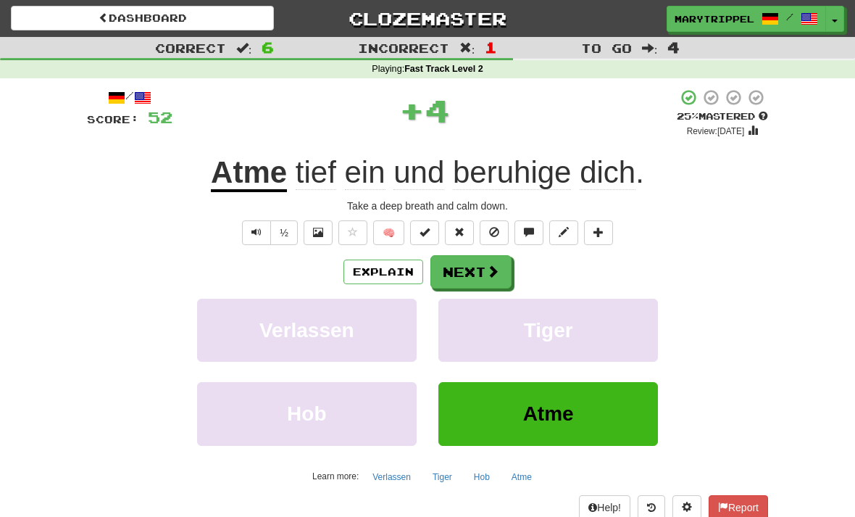
click at [460, 273] on button "Next" at bounding box center [471, 271] width 81 height 33
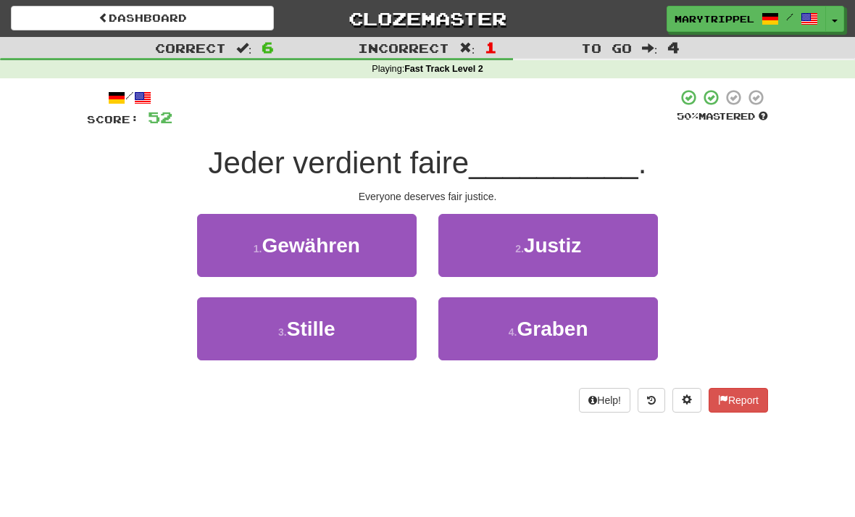
click at [462, 252] on button "2 . Justiz" at bounding box center [549, 245] width 220 height 63
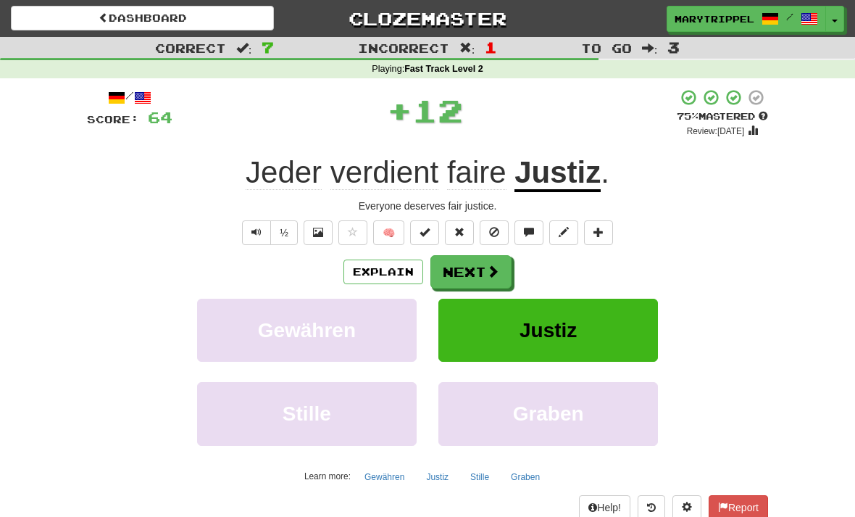
click at [456, 266] on button "Next" at bounding box center [471, 271] width 81 height 33
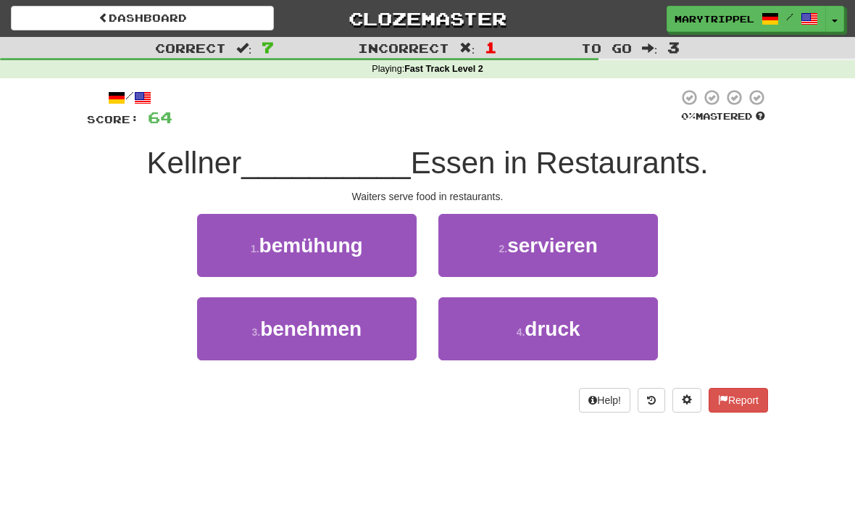
click at [471, 244] on button "2 . servieren" at bounding box center [549, 245] width 220 height 63
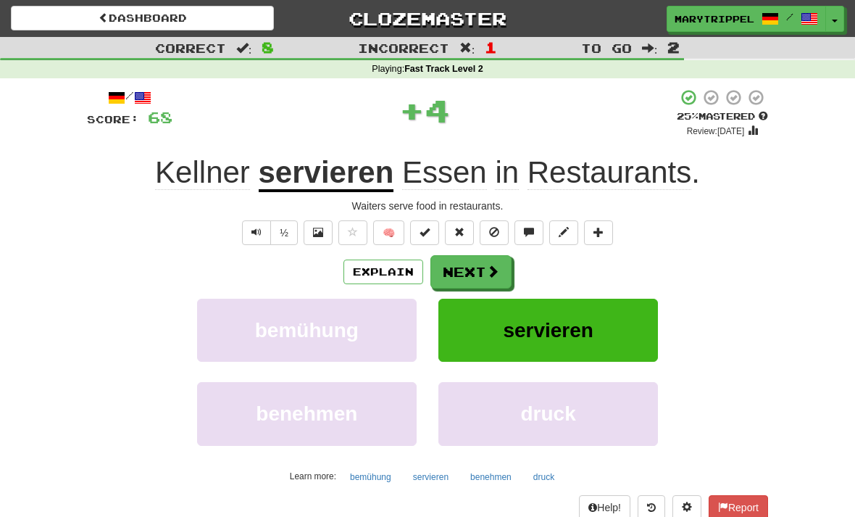
click at [457, 278] on button "Next" at bounding box center [471, 271] width 81 height 33
